Goal: Task Accomplishment & Management: Manage account settings

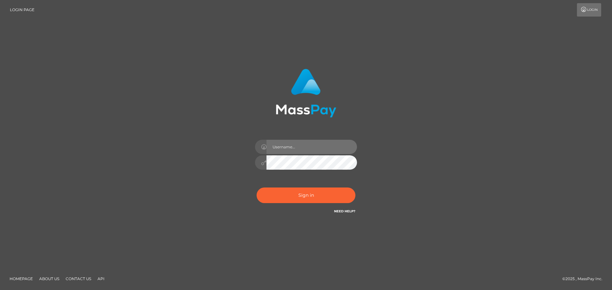
type input "[EMAIL_ADDRESS][DOMAIN_NAME]"
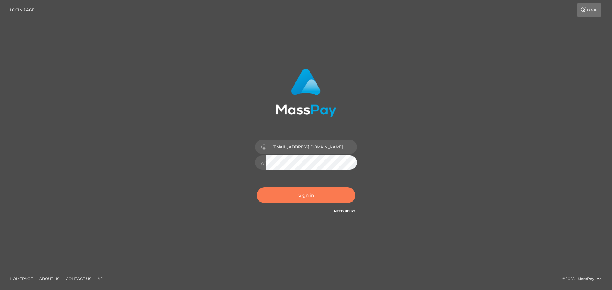
click at [289, 194] on button "Sign in" at bounding box center [305, 196] width 99 height 16
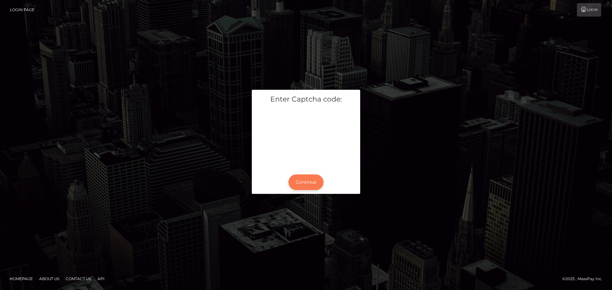
click at [318, 179] on button "Continue" at bounding box center [305, 183] width 35 height 16
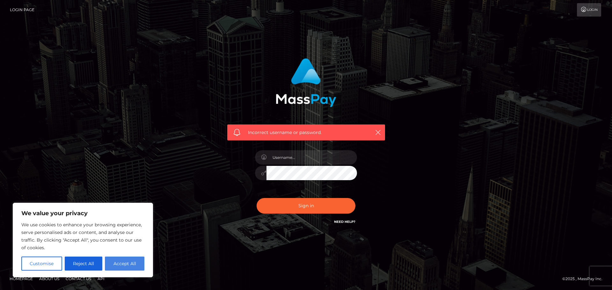
click at [123, 261] on button "Accept All" at bounding box center [124, 264] width 39 height 14
checkbox input "true"
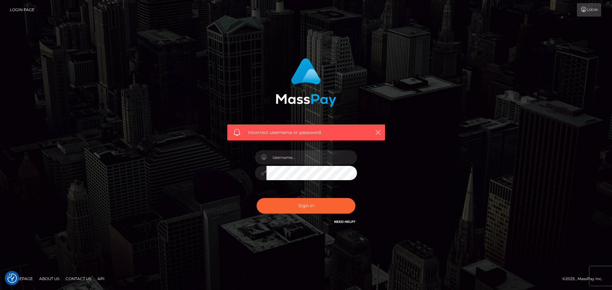
click at [349, 220] on link "Need Help?" at bounding box center [344, 222] width 21 height 4
click at [454, 148] on div "Incorrect username or password." at bounding box center [305, 145] width 363 height 183
click at [20, 11] on link "Login Page" at bounding box center [22, 9] width 25 height 13
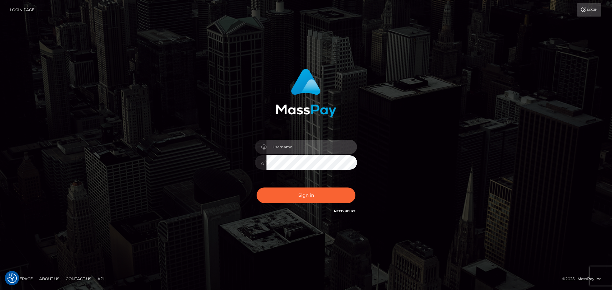
type input "ownedkdog@gmail.com"
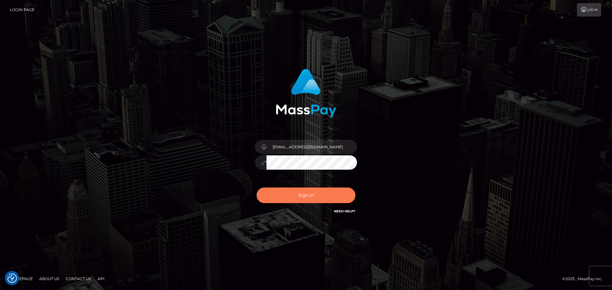
click at [306, 196] on button "Sign in" at bounding box center [305, 196] width 99 height 16
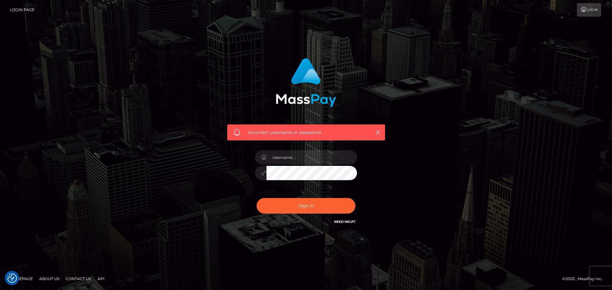
click at [236, 132] on span at bounding box center [236, 132] width 7 height 7
click at [590, 10] on link "Login" at bounding box center [588, 9] width 24 height 13
